Goal: Information Seeking & Learning: Learn about a topic

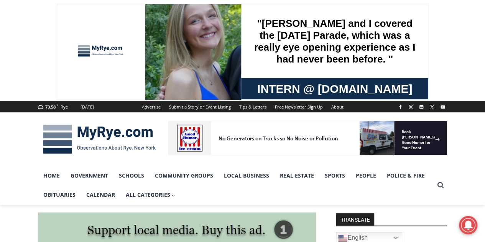
click at [93, 140] on img at bounding box center [99, 139] width 123 height 40
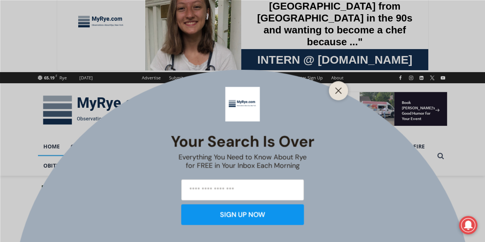
scroll to position [69, 0]
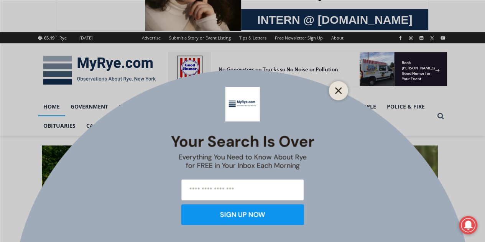
click at [335, 89] on icon "Close" at bounding box center [338, 90] width 7 height 7
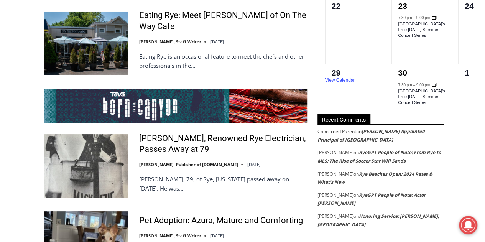
scroll to position [1437, 0]
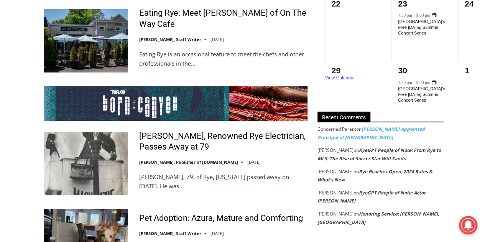
click at [380, 134] on link "[PERSON_NAME] Appointed Principal of [GEOGRAPHIC_DATA]" at bounding box center [370, 133] width 107 height 15
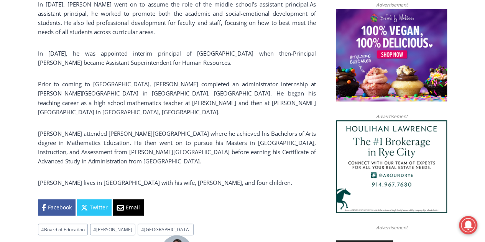
scroll to position [627, 0]
